Goal: Check status

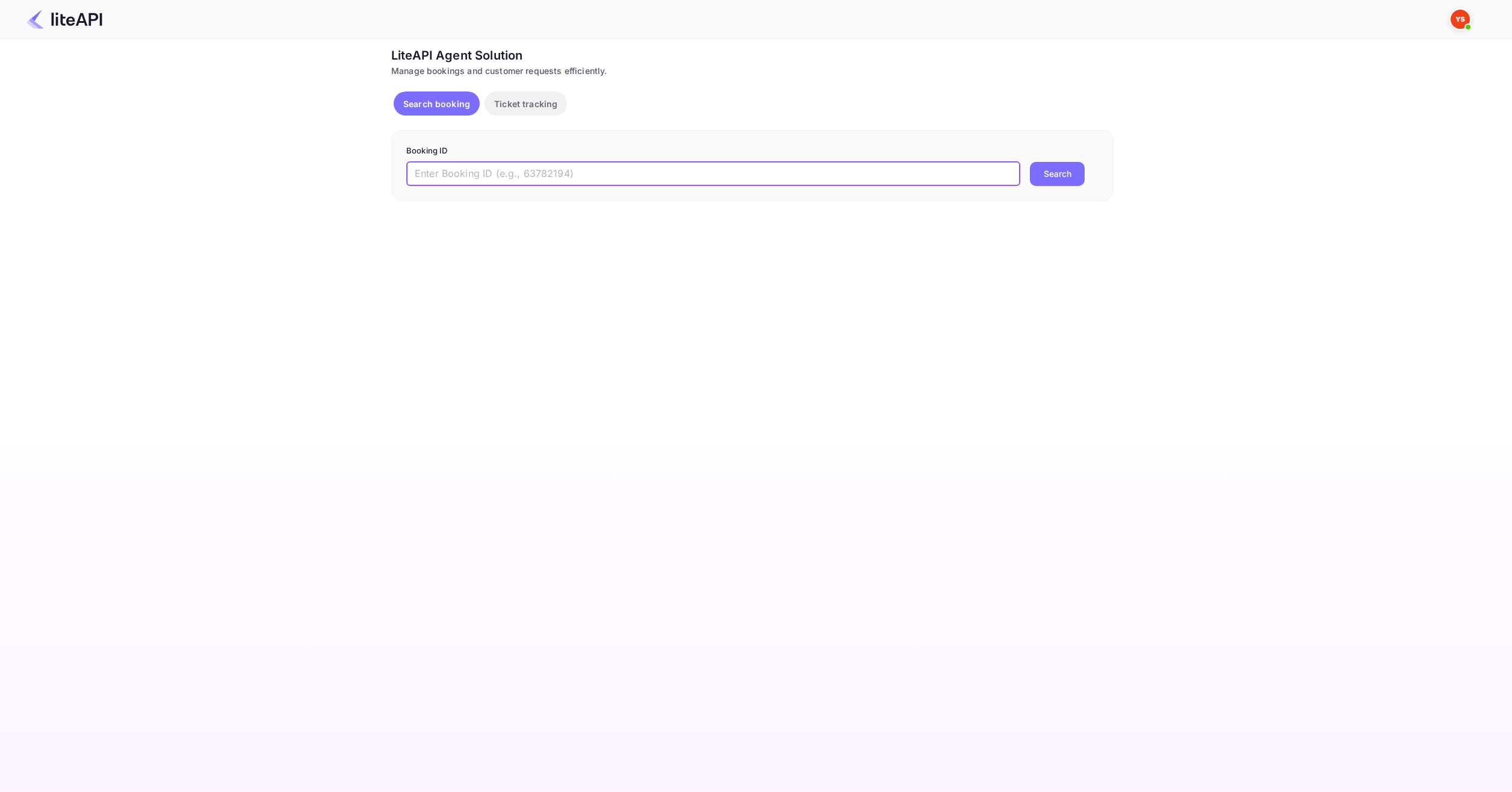
click at [586, 179] on input "text" at bounding box center [713, 174] width 614 height 24
paste input "8977907"
click at [1008, 174] on input "8977907" at bounding box center [713, 174] width 614 height 24
type input "8977907"
click at [1057, 169] on button "Search" at bounding box center [1057, 174] width 55 height 24
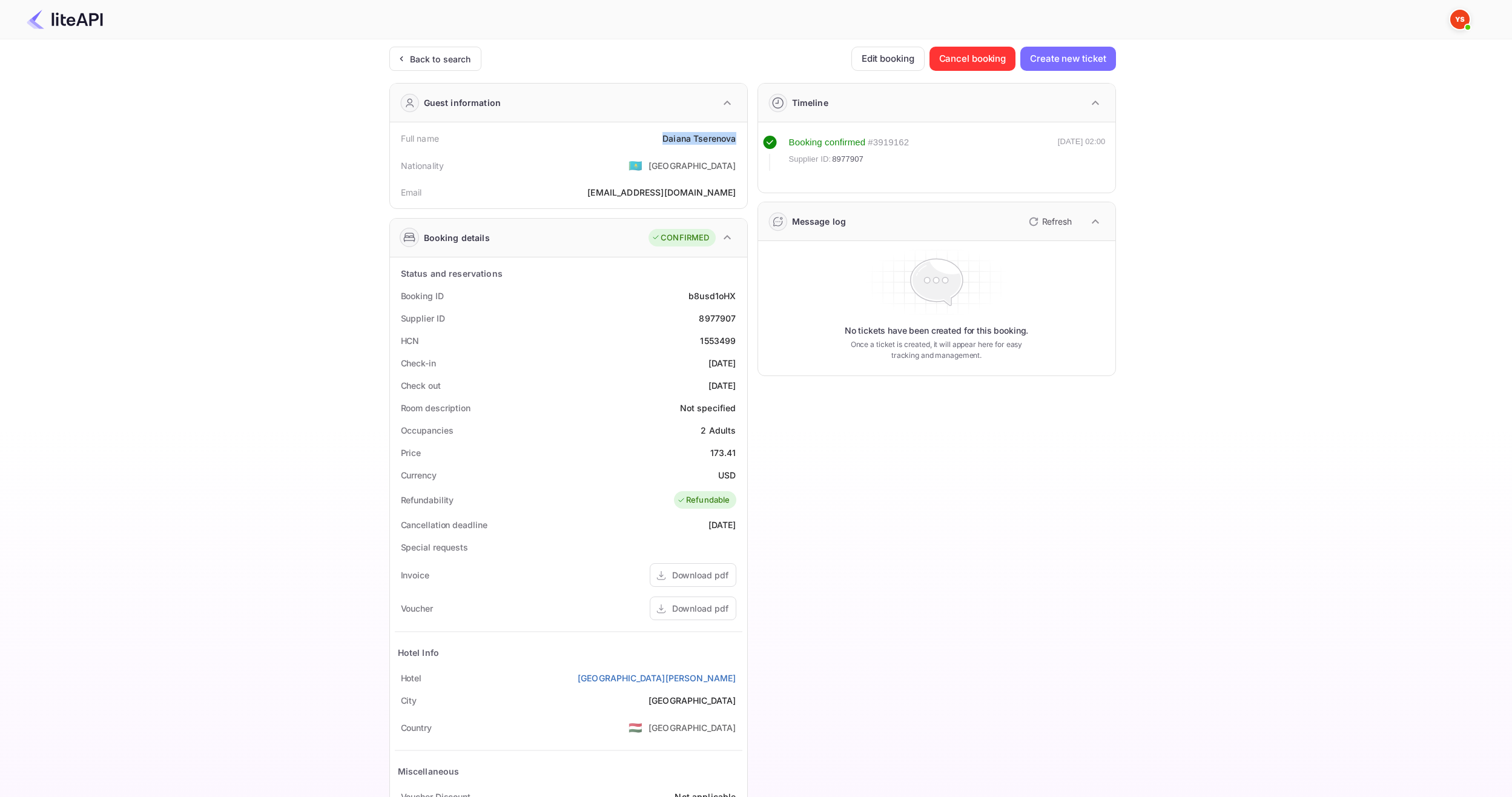
drag, startPoint x: 656, startPoint y: 141, endPoint x: 734, endPoint y: 144, distance: 78.1
click at [734, 144] on div "Full name [PERSON_NAME]" at bounding box center [569, 139] width 348 height 23
copy div "[PERSON_NAME]"
click at [743, 451] on div "Status and reservations Booking ID b8usd1oHX Supplier ID 8977907 HCN 1553499 Ch…" at bounding box center [569, 557] width 357 height 600
copy div "173.41"
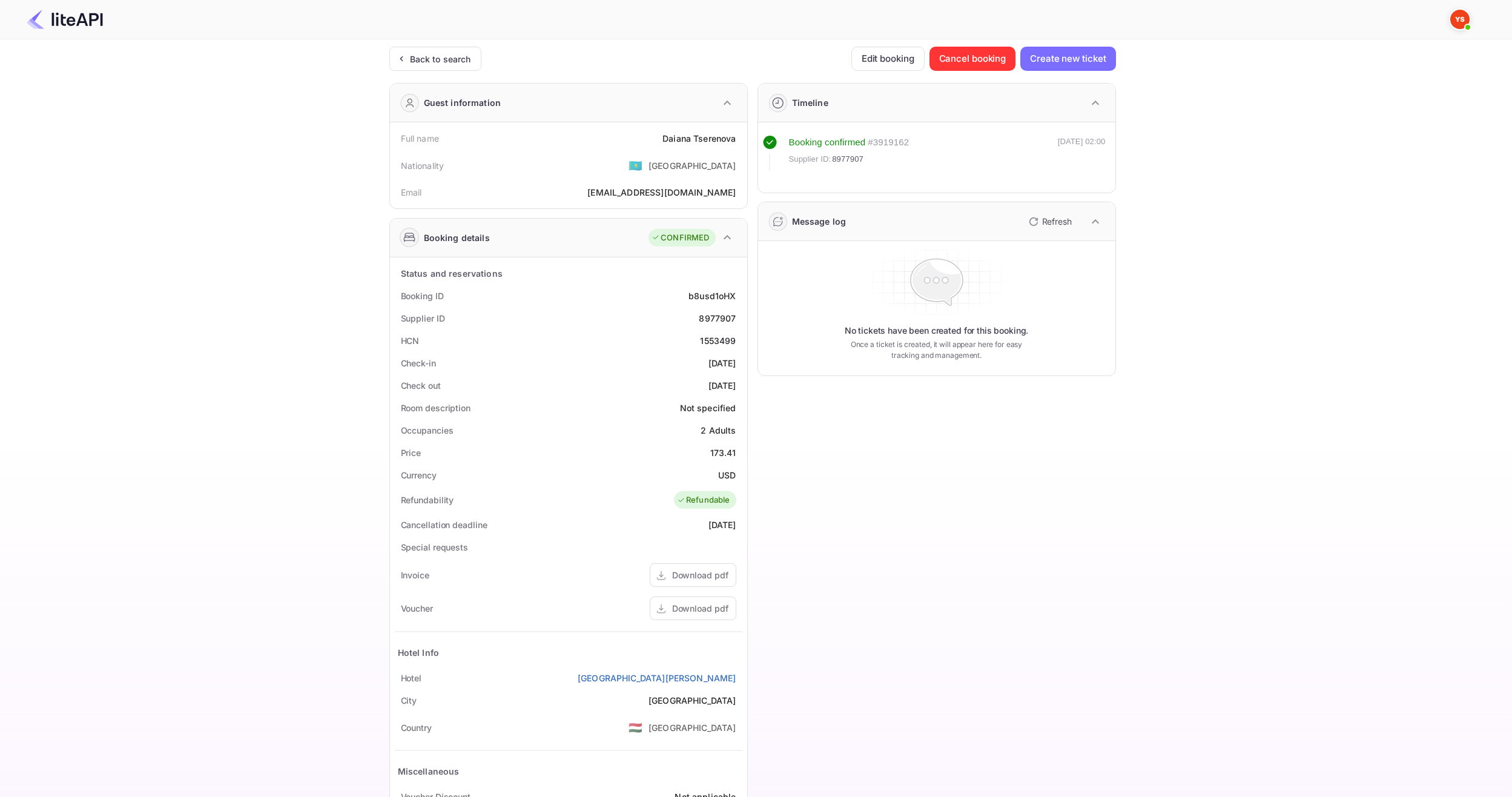
click at [729, 477] on div "USD" at bounding box center [727, 475] width 18 height 13
click at [729, 476] on div "USD" at bounding box center [727, 475] width 18 height 13
copy div "USD"
